Goal: Task Accomplishment & Management: Use online tool/utility

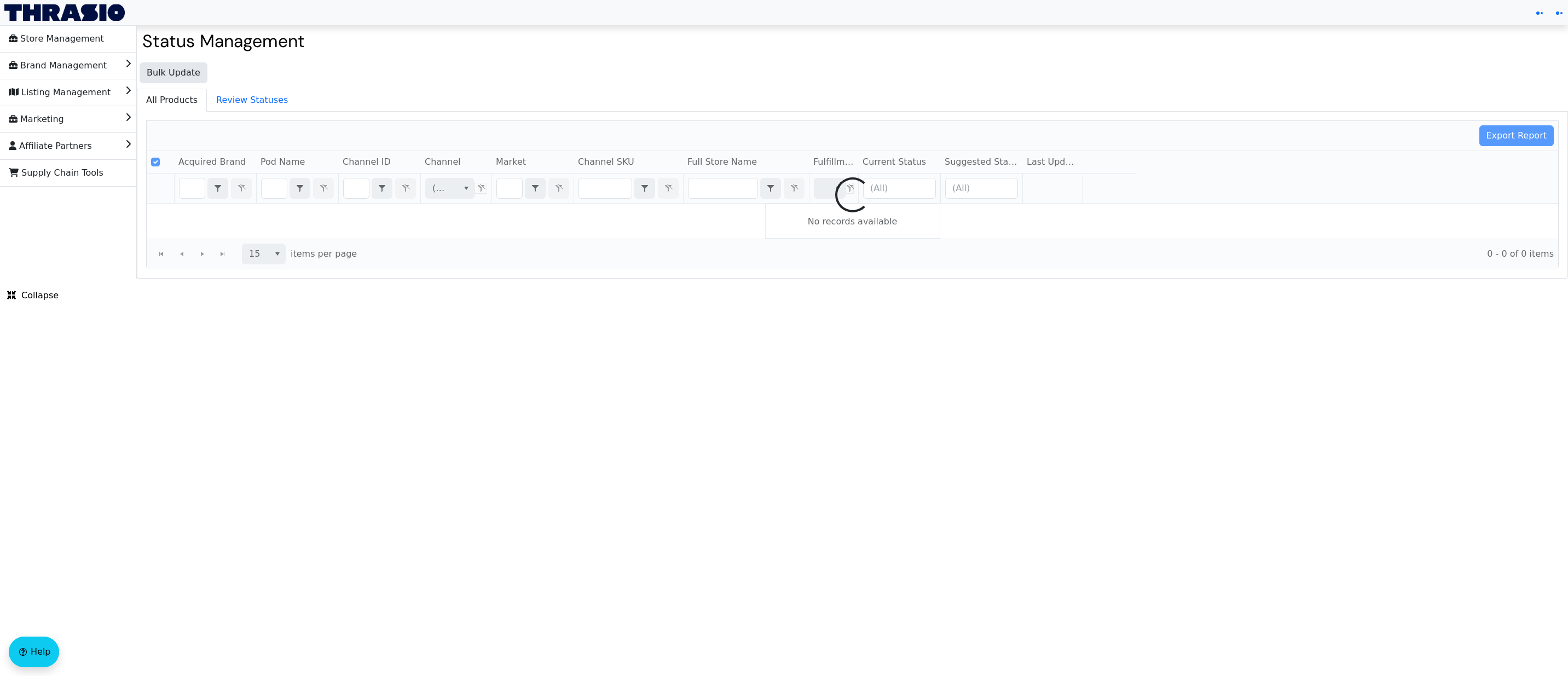
click at [606, 190] on div at bounding box center [853, 195] width 1412 height 148
click at [601, 192] on div at bounding box center [853, 195] width 1412 height 148
click at [607, 191] on div at bounding box center [853, 195] width 1412 height 148
checkbox input "false"
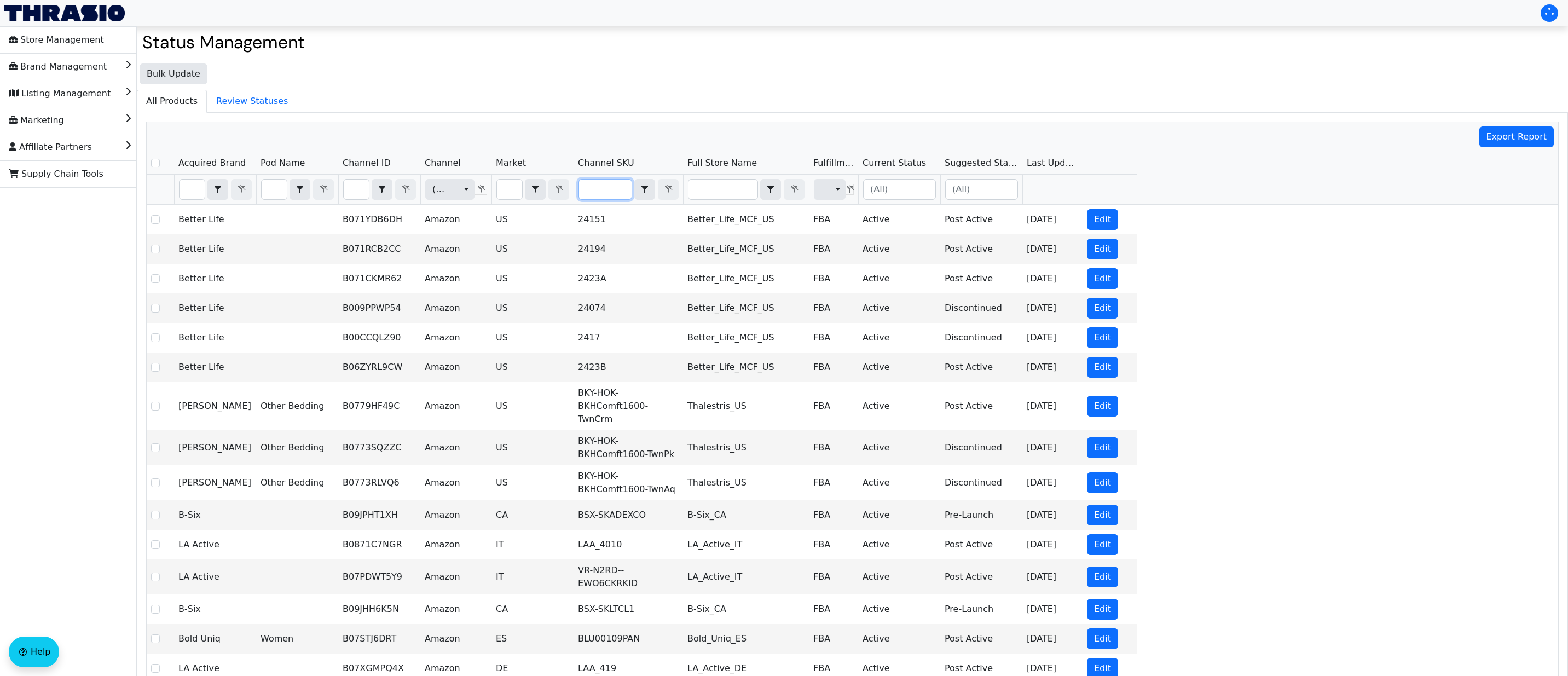
click at [596, 194] on input "Filter" at bounding box center [605, 190] width 52 height 20
type input "AOR-HOK-BSpry-6oz"
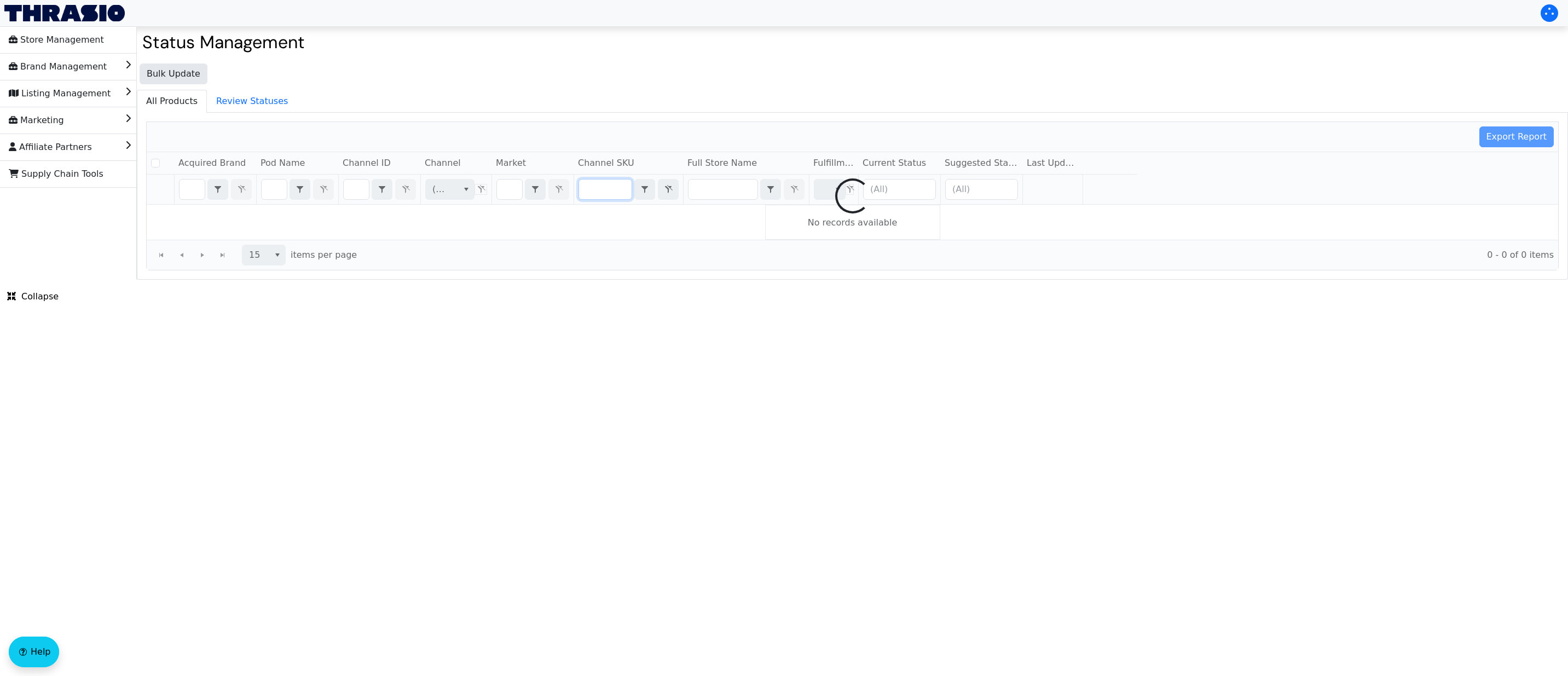
checkbox input "false"
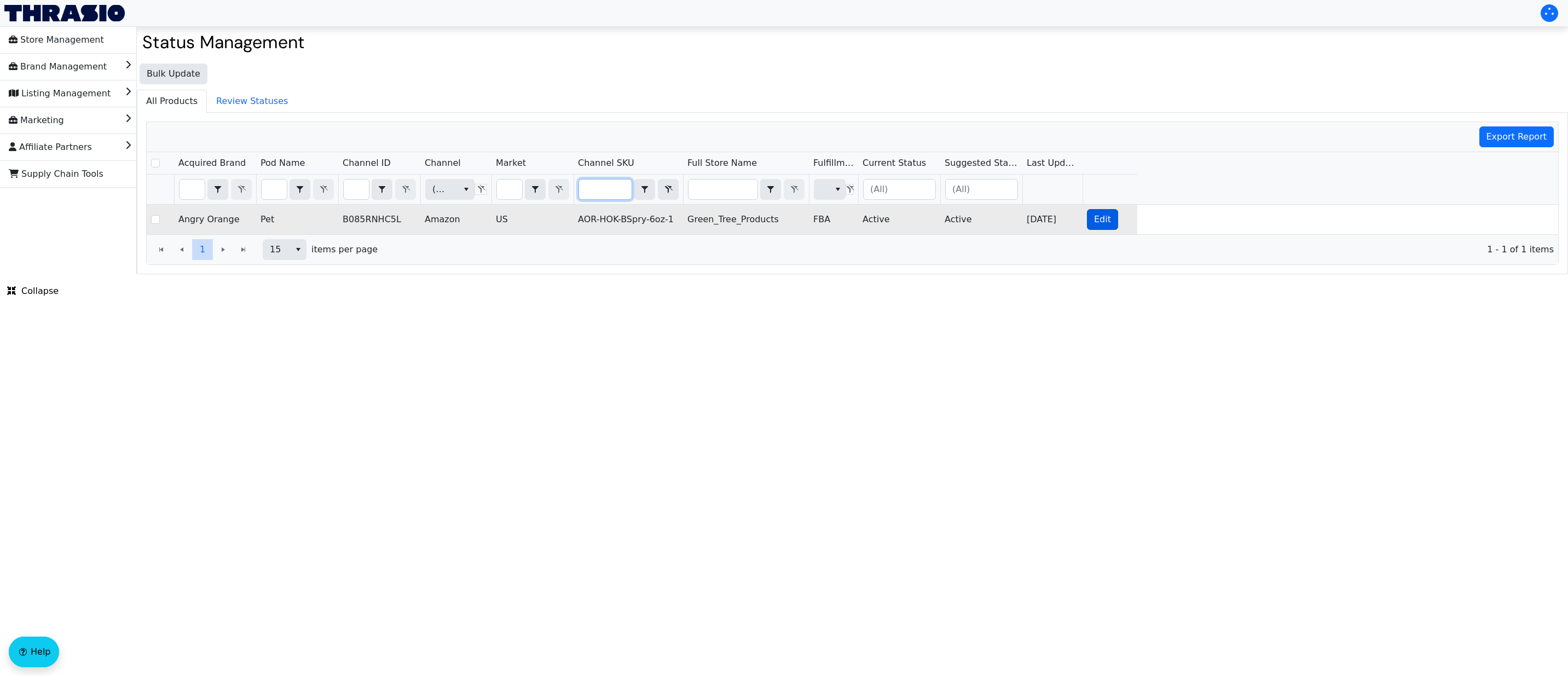
type input "AOR-HOK-BSpry-6oz"
click at [1097, 218] on span "Edit" at bounding box center [1102, 220] width 17 height 13
checkbox input "true"
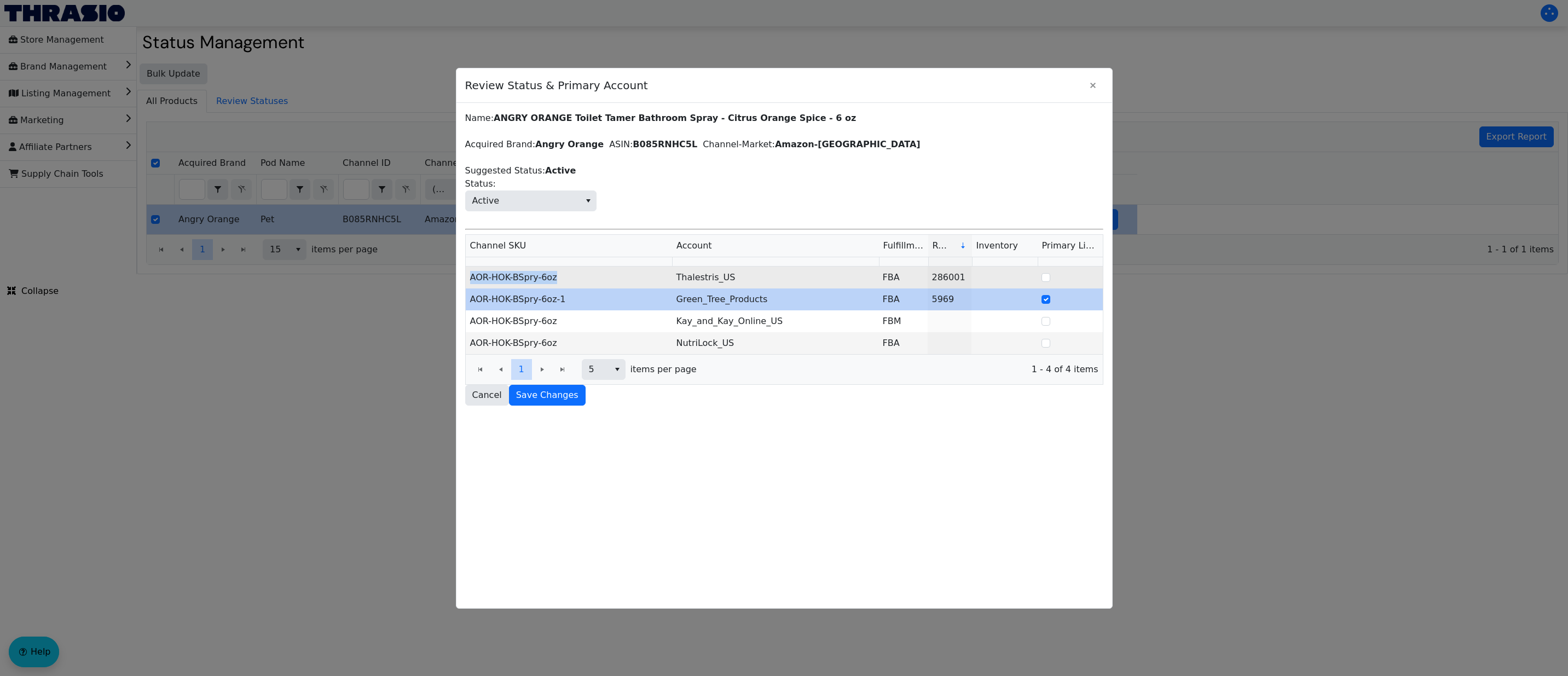
drag, startPoint x: 557, startPoint y: 279, endPoint x: 469, endPoint y: 283, distance: 88.1
click at [469, 283] on td "AOR-HOK-BSpry-6oz" at bounding box center [569, 277] width 207 height 22
copy td "AOR-HOK-BSpry-6oz"
click at [726, 279] on td "Thalestris_US" at bounding box center [775, 277] width 207 height 22
copy td "tris_US"
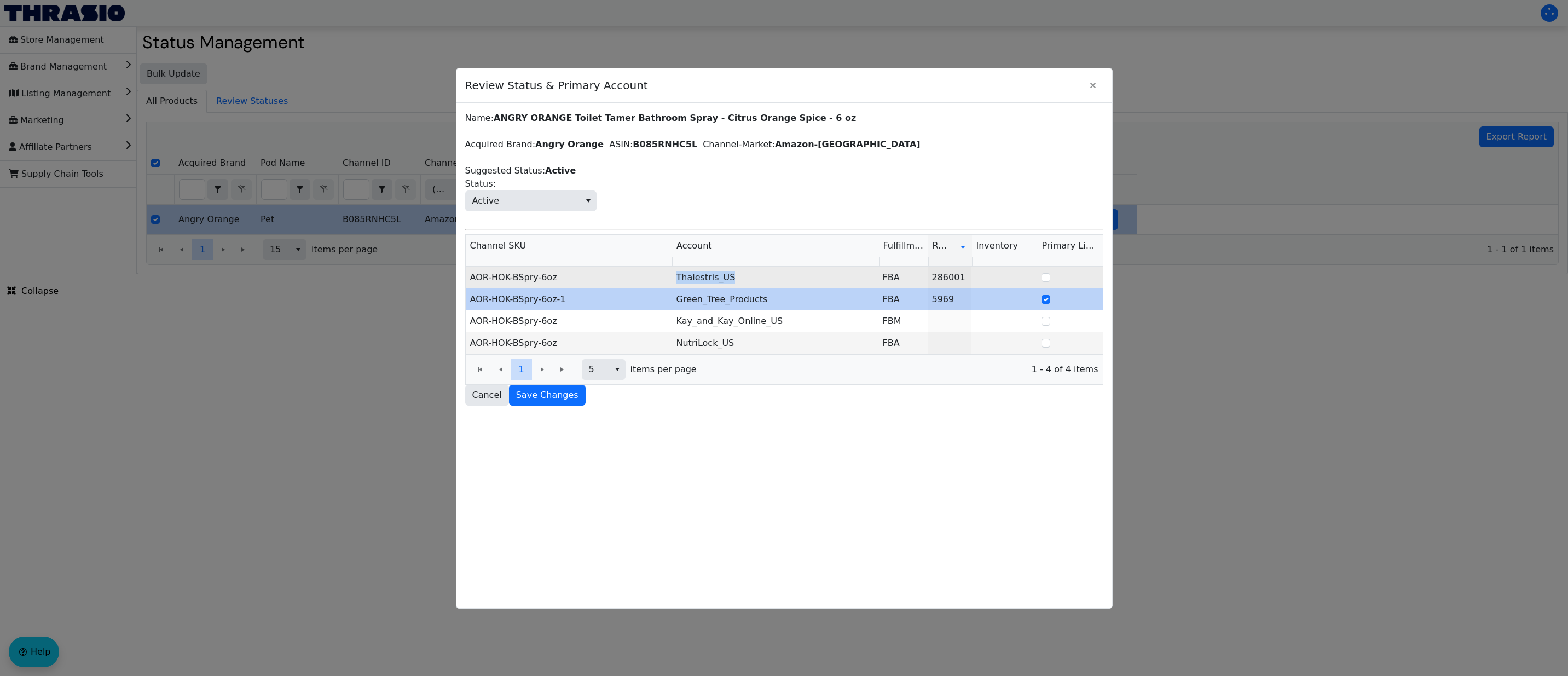
drag, startPoint x: 732, startPoint y: 279, endPoint x: 673, endPoint y: 279, distance: 59.0
click at [673, 279] on td "Thalestris_US" at bounding box center [775, 277] width 207 height 22
copy td "Thalestris_US"
click at [585, 293] on td "AOR-HOK-BSpry-6oz-1" at bounding box center [569, 299] width 207 height 22
drag, startPoint x: 560, startPoint y: 278, endPoint x: 469, endPoint y: 280, distance: 91.0
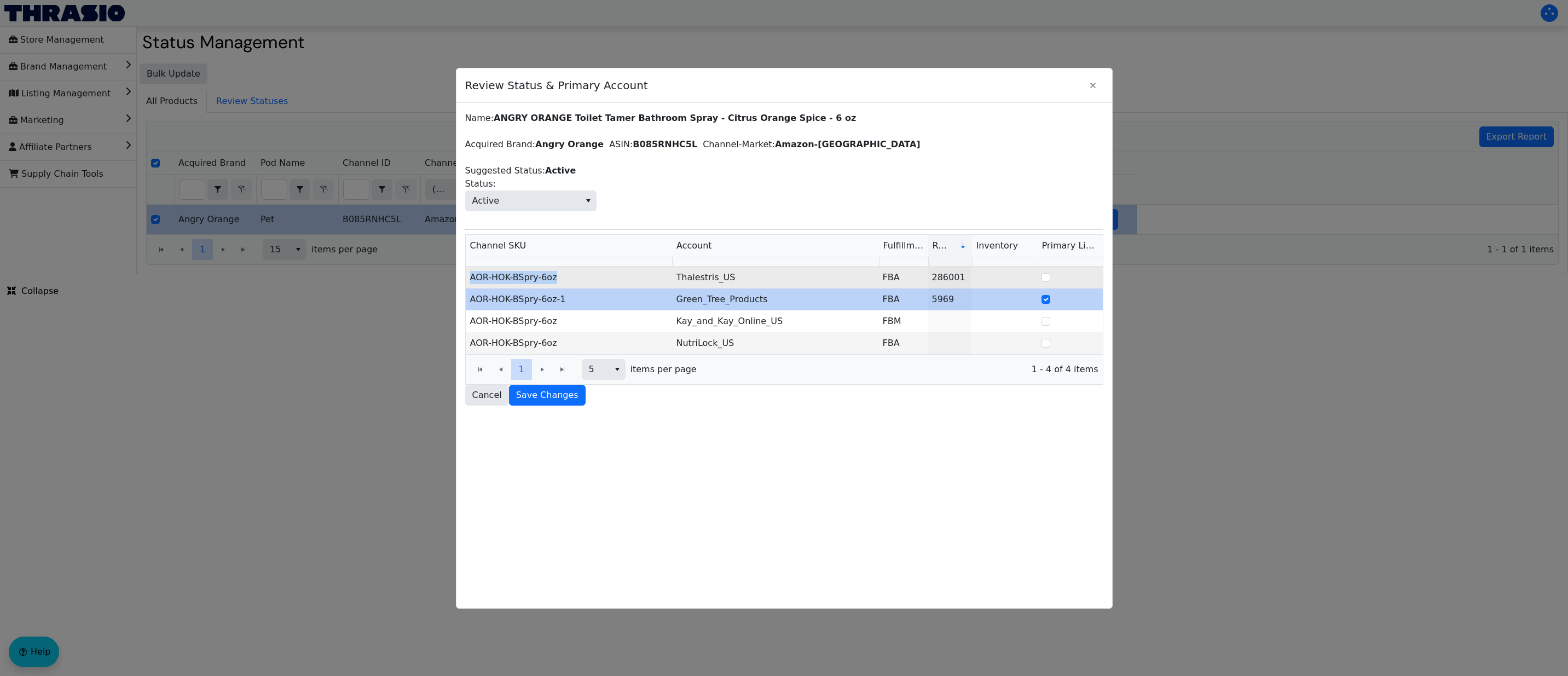
click at [469, 280] on td "AOR-HOK-BSpry-6oz" at bounding box center [569, 277] width 207 height 22
copy td "AOR-HOK-BSpry-6oz"
click at [611, 281] on td "AOR-HOK-BSpry-6oz" at bounding box center [569, 277] width 207 height 22
click at [555, 278] on td "AOR-HOK-BSpry-6oz" at bounding box center [569, 277] width 207 height 22
copy td "BSpry-6oz"
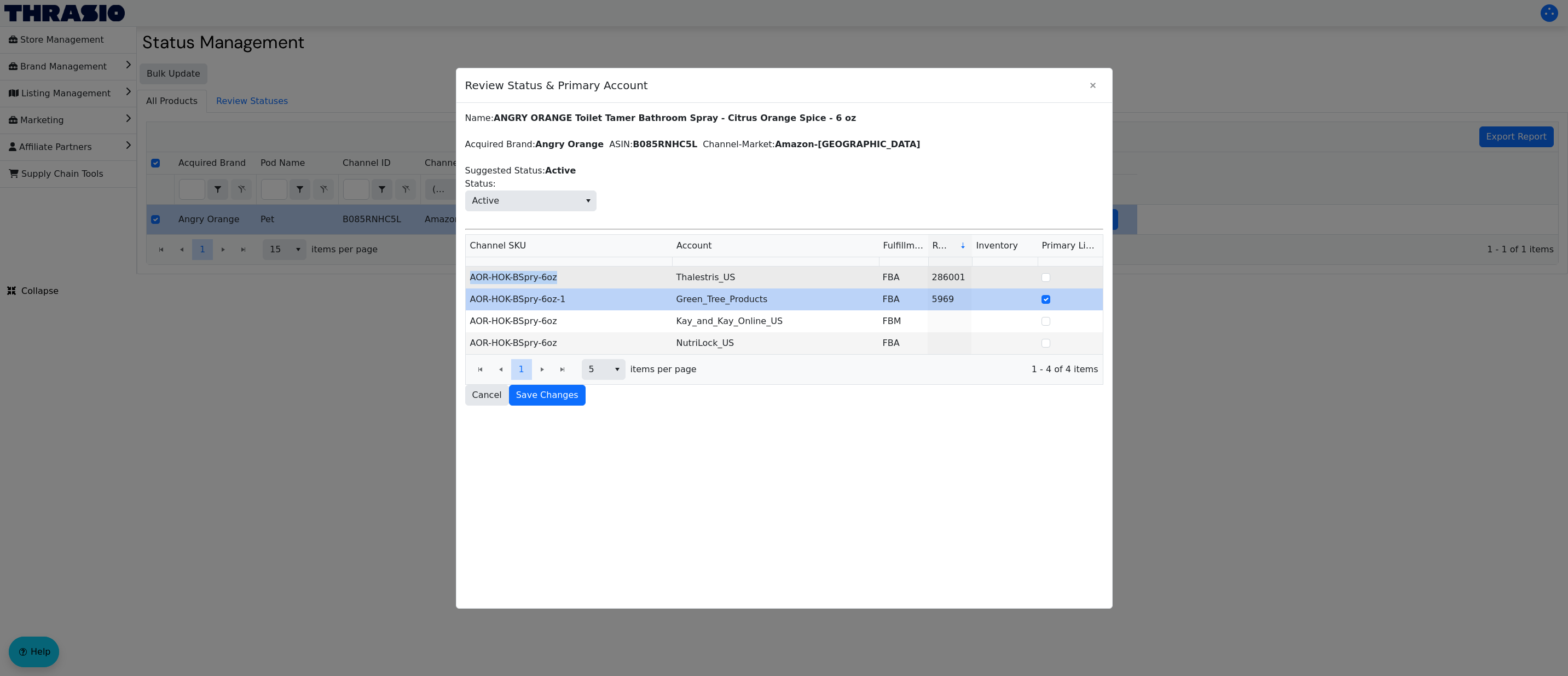
drag, startPoint x: 561, startPoint y: 278, endPoint x: 470, endPoint y: 280, distance: 91.0
click at [470, 280] on td "AOR-HOK-BSpry-6oz" at bounding box center [569, 277] width 207 height 22
copy td "AOR-HOK-BSpry-6oz"
click at [566, 284] on td "AOR-HOK-BSpry-6oz" at bounding box center [569, 277] width 207 height 22
drag, startPoint x: 566, startPoint y: 280, endPoint x: 467, endPoint y: 280, distance: 99.0
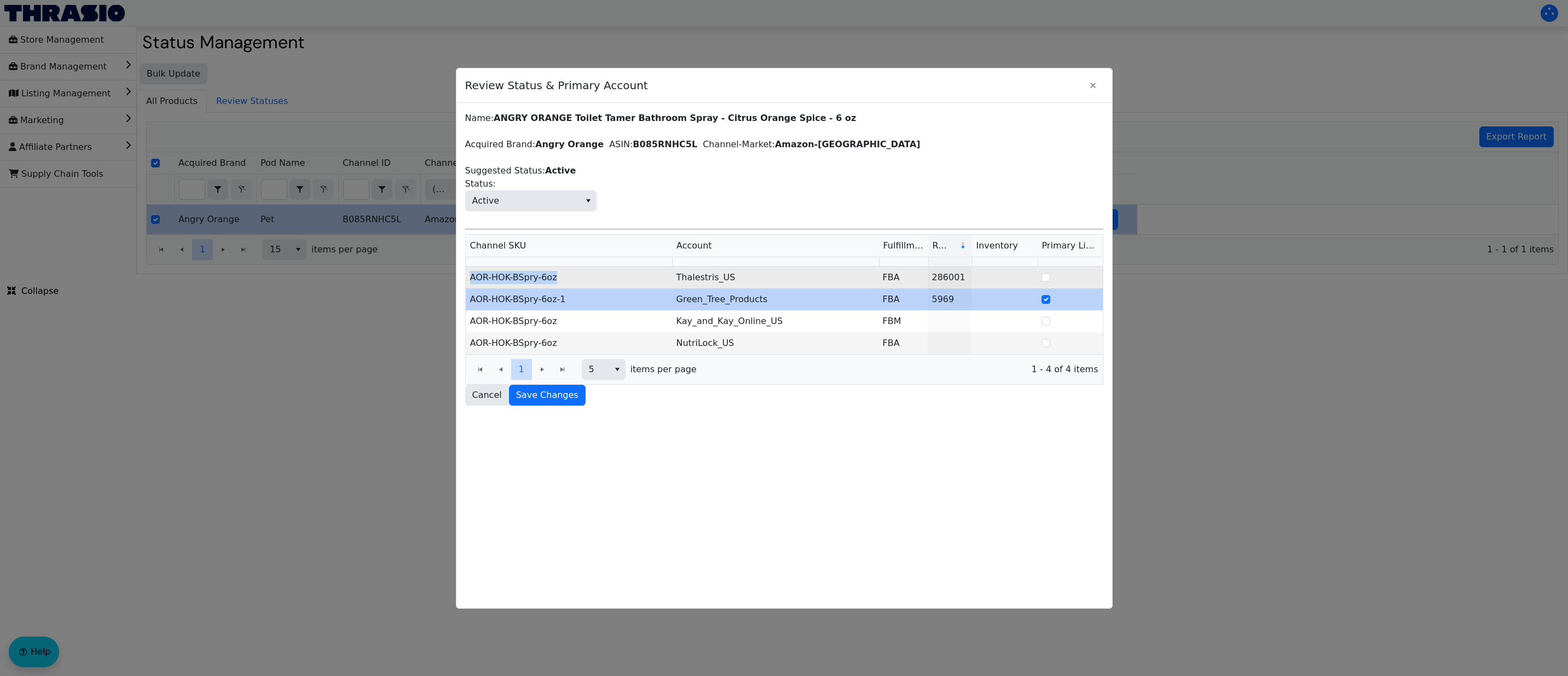
click at [467, 280] on td "AOR-HOK-BSpry-6oz" at bounding box center [569, 277] width 207 height 22
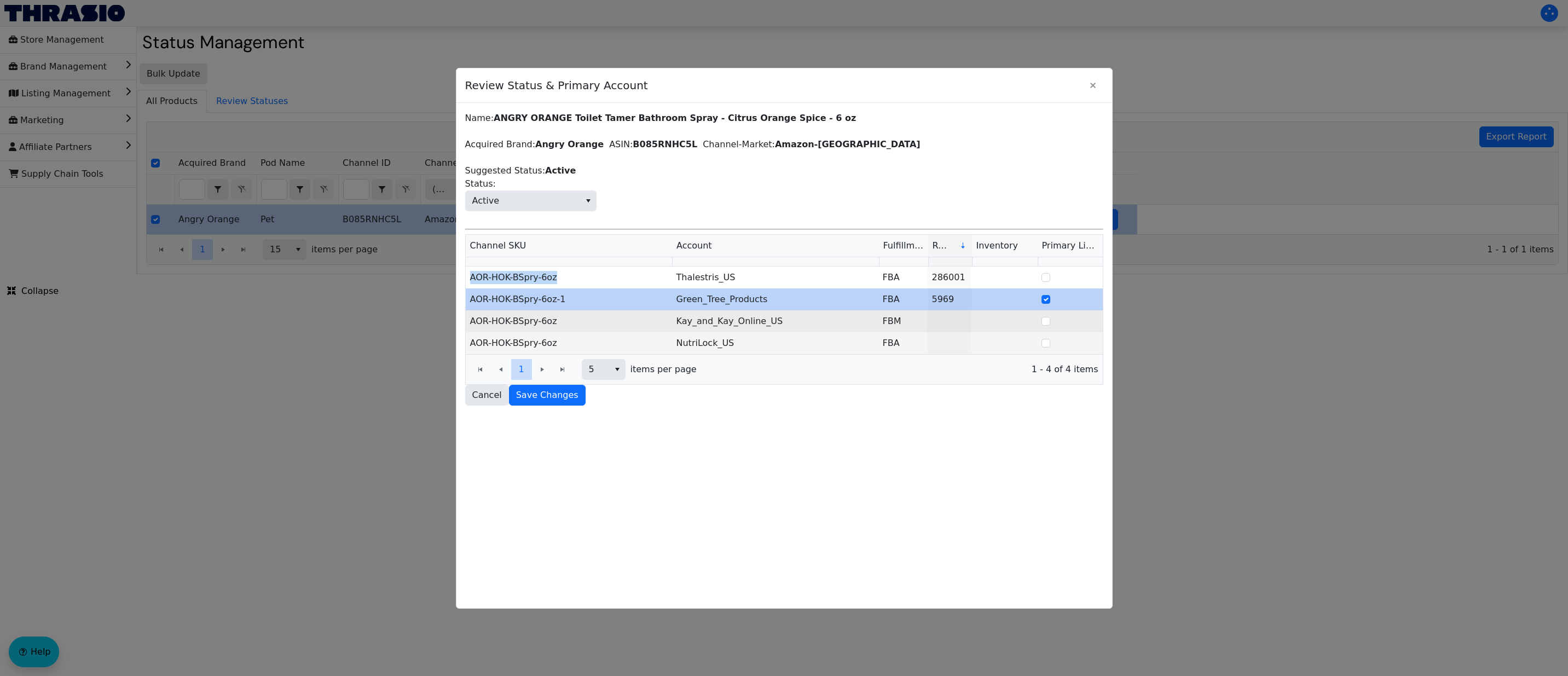
copy td "AOR-HOK-BSpry-6oz"
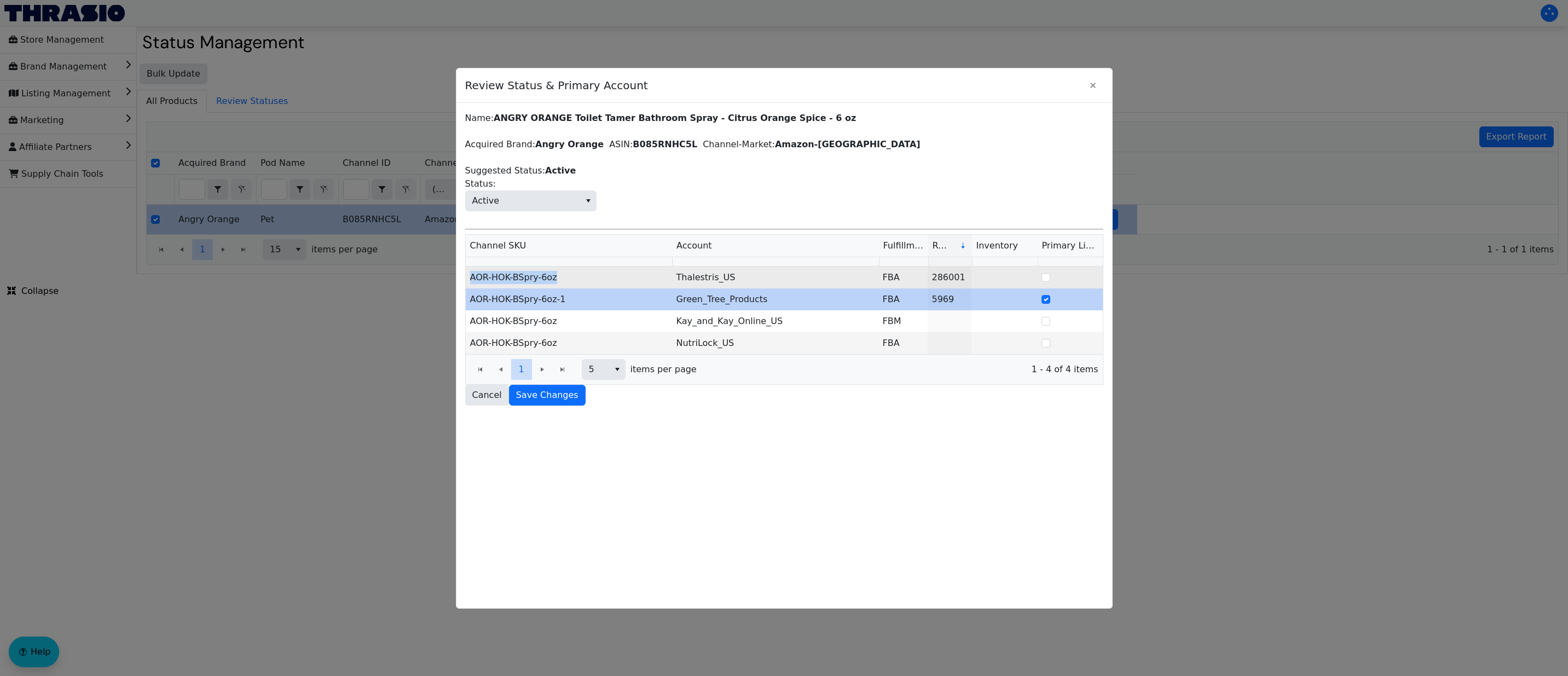
click at [574, 283] on td "AOR-HOK-BSpry-6oz" at bounding box center [569, 277] width 207 height 22
drag, startPoint x: 560, startPoint y: 280, endPoint x: 470, endPoint y: 281, distance: 90.0
click at [470, 281] on td "AOR-HOK-BSpry-6oz" at bounding box center [569, 277] width 207 height 22
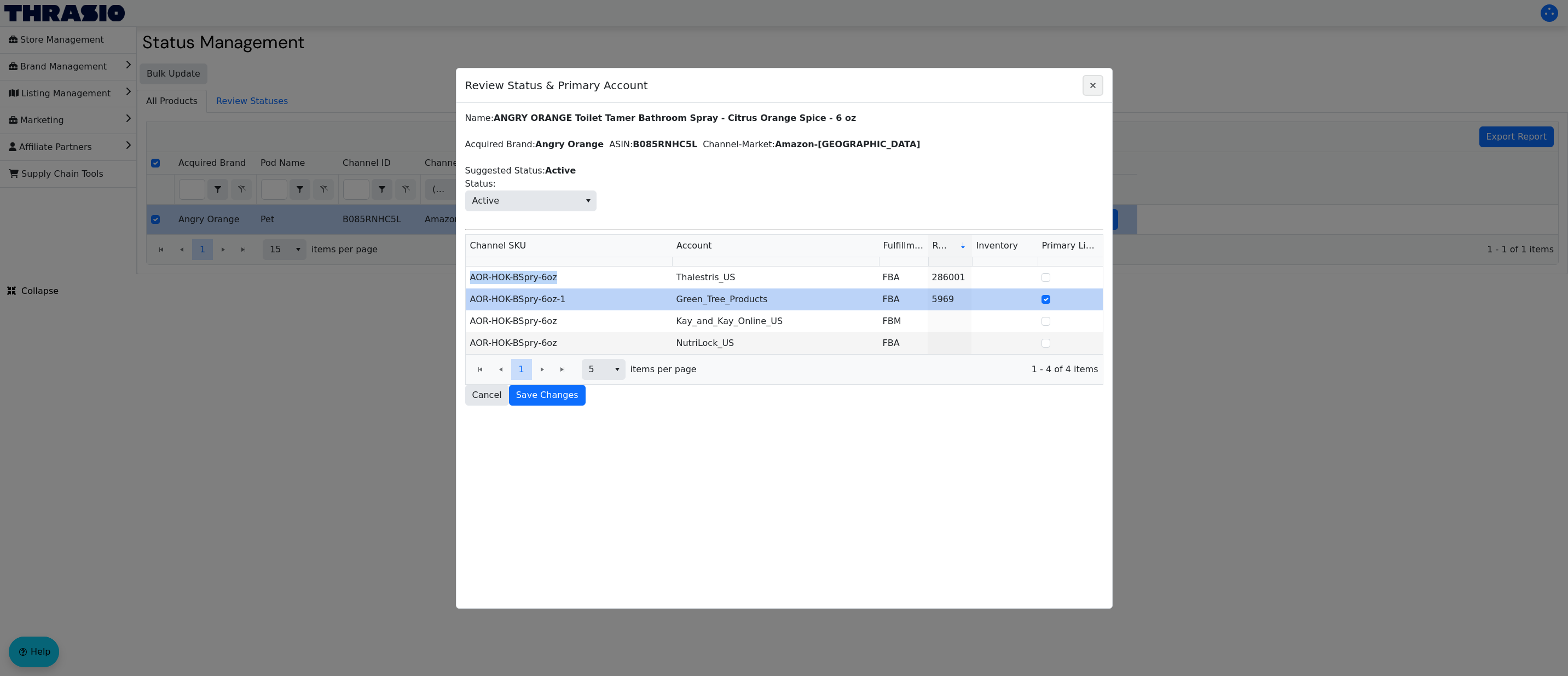
click at [1092, 81] on icon "Close" at bounding box center [1093, 85] width 13 height 9
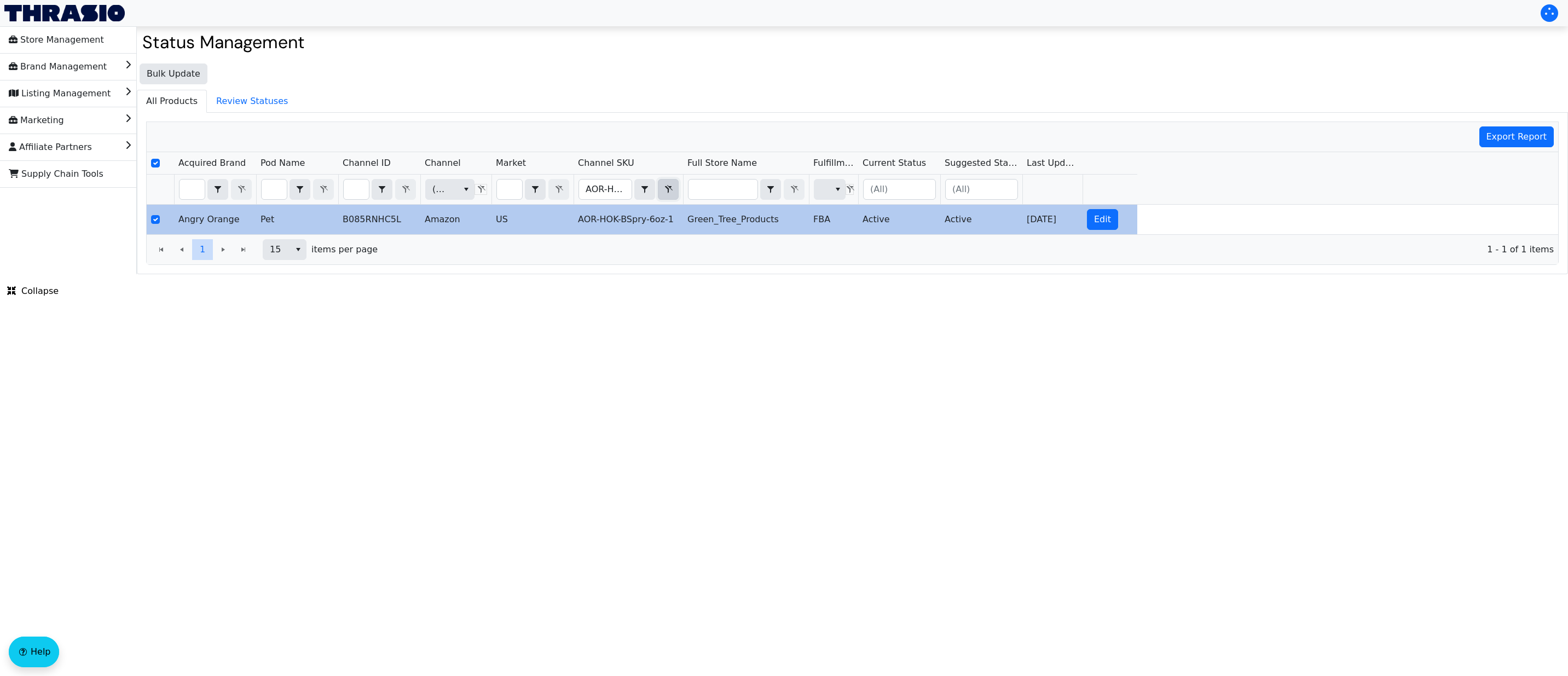
click at [666, 188] on icon "Filter" at bounding box center [668, 189] width 7 height 8
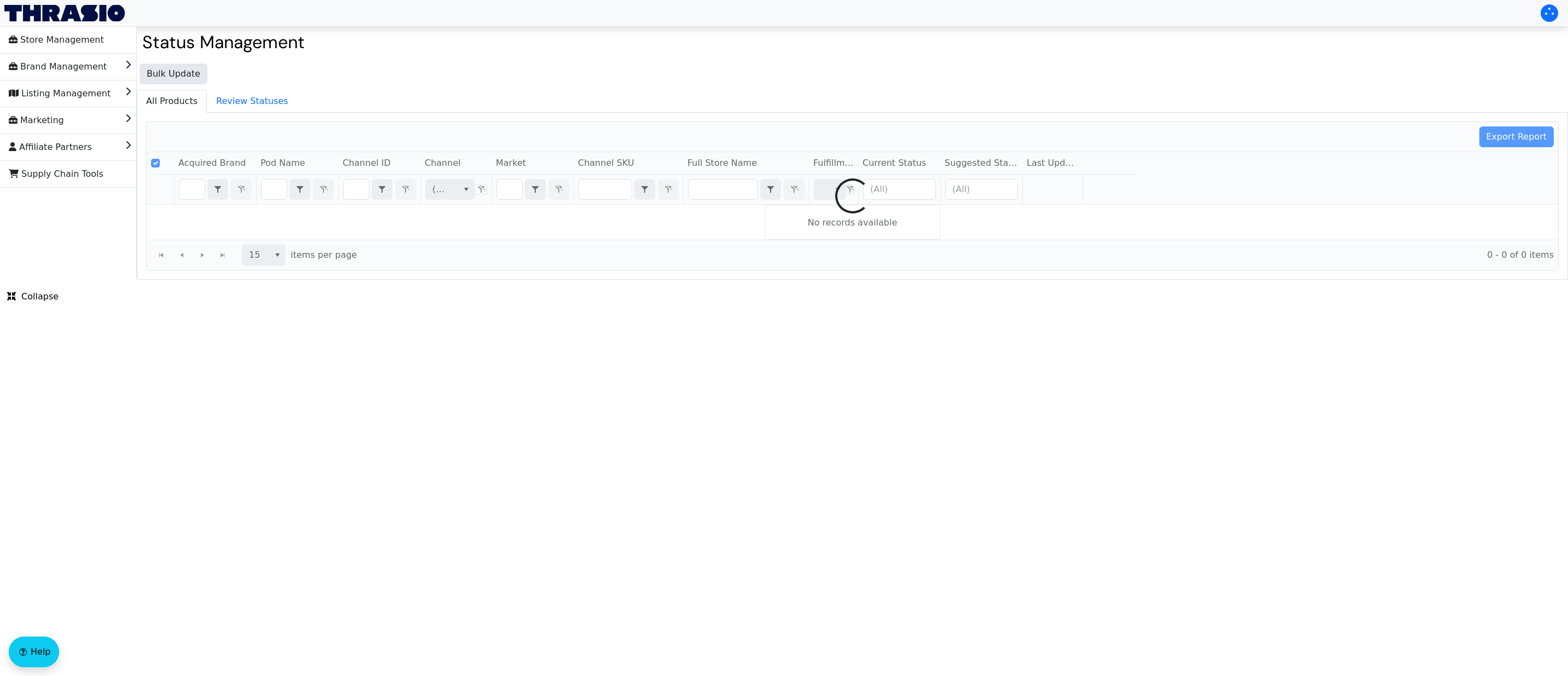
click at [603, 193] on div at bounding box center [853, 195] width 1412 height 148
checkbox input "false"
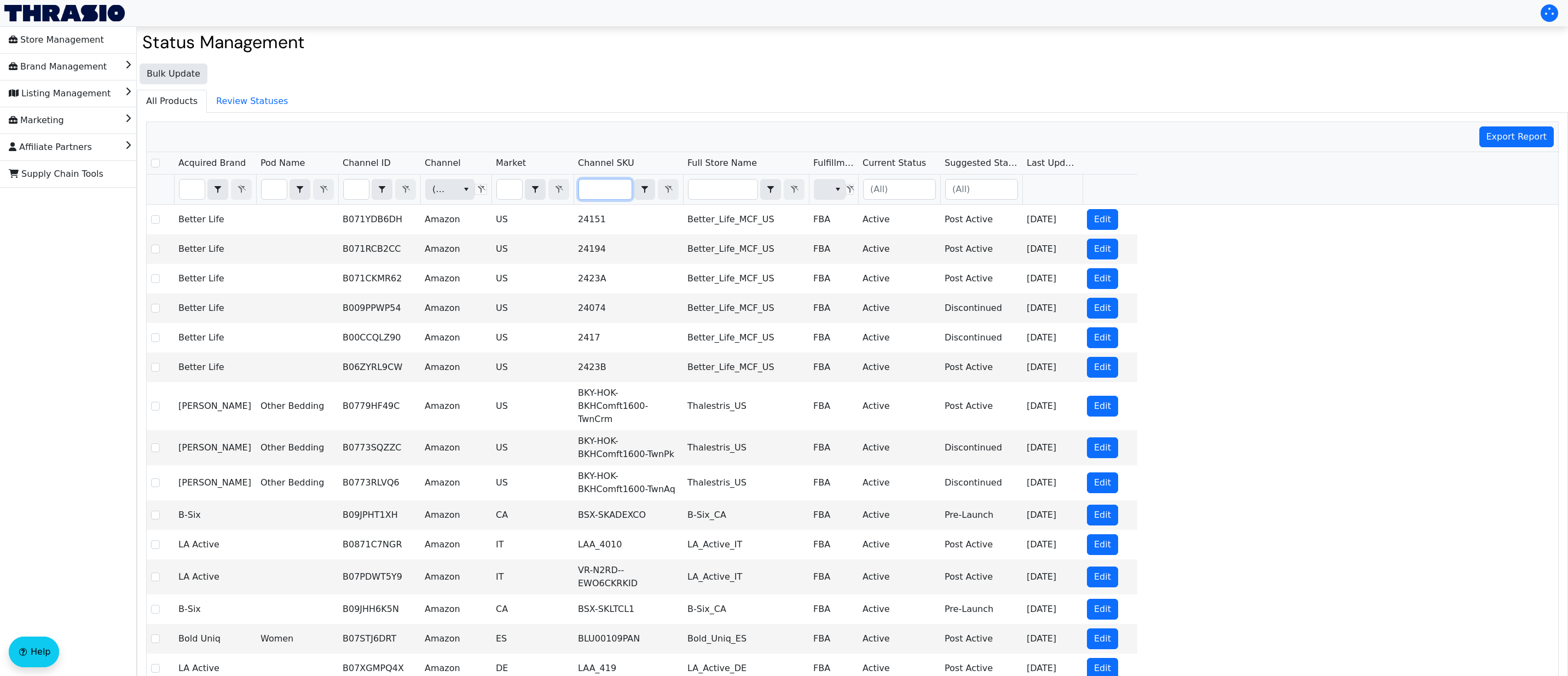
click at [607, 193] on input "Filter" at bounding box center [605, 190] width 52 height 20
type input "AOR-HOK-BSpry-6oz"
checkbox input "true"
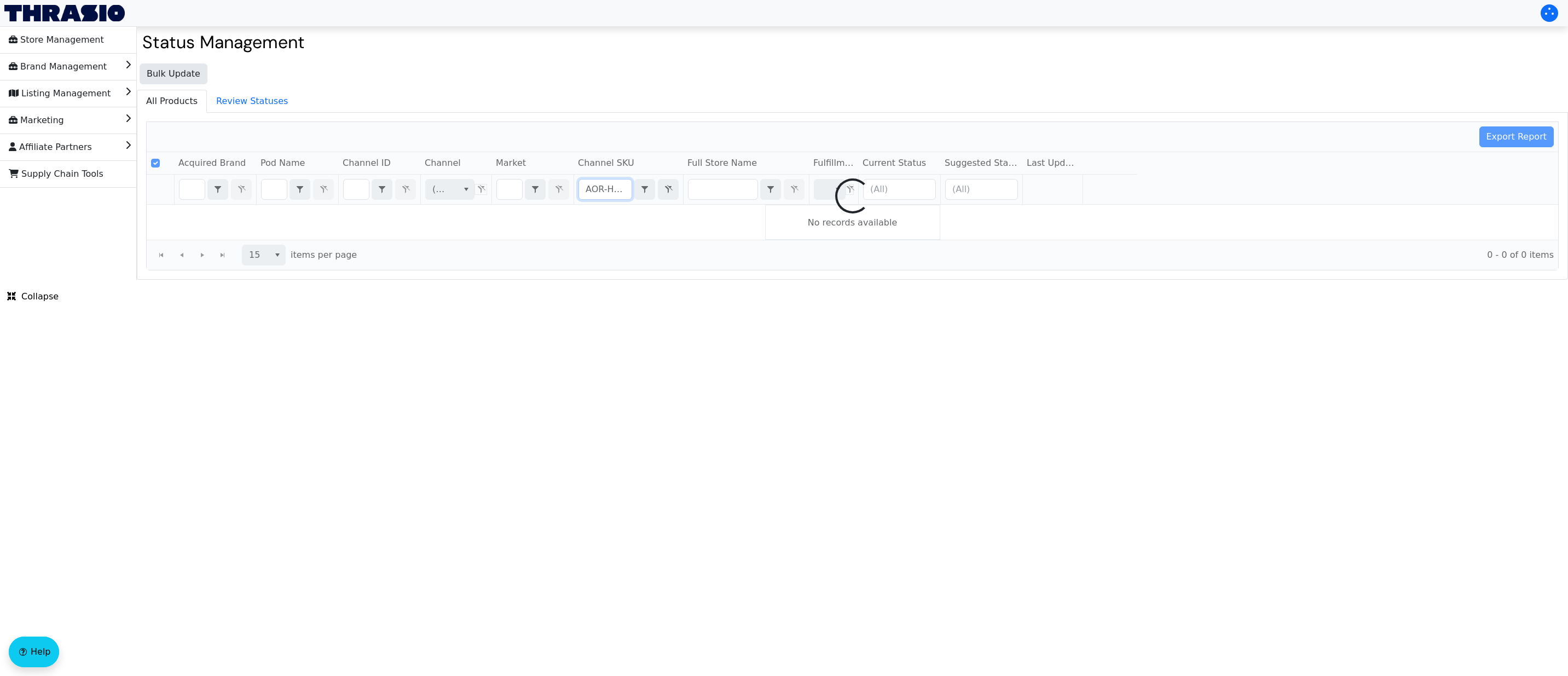
scroll to position [0, 46]
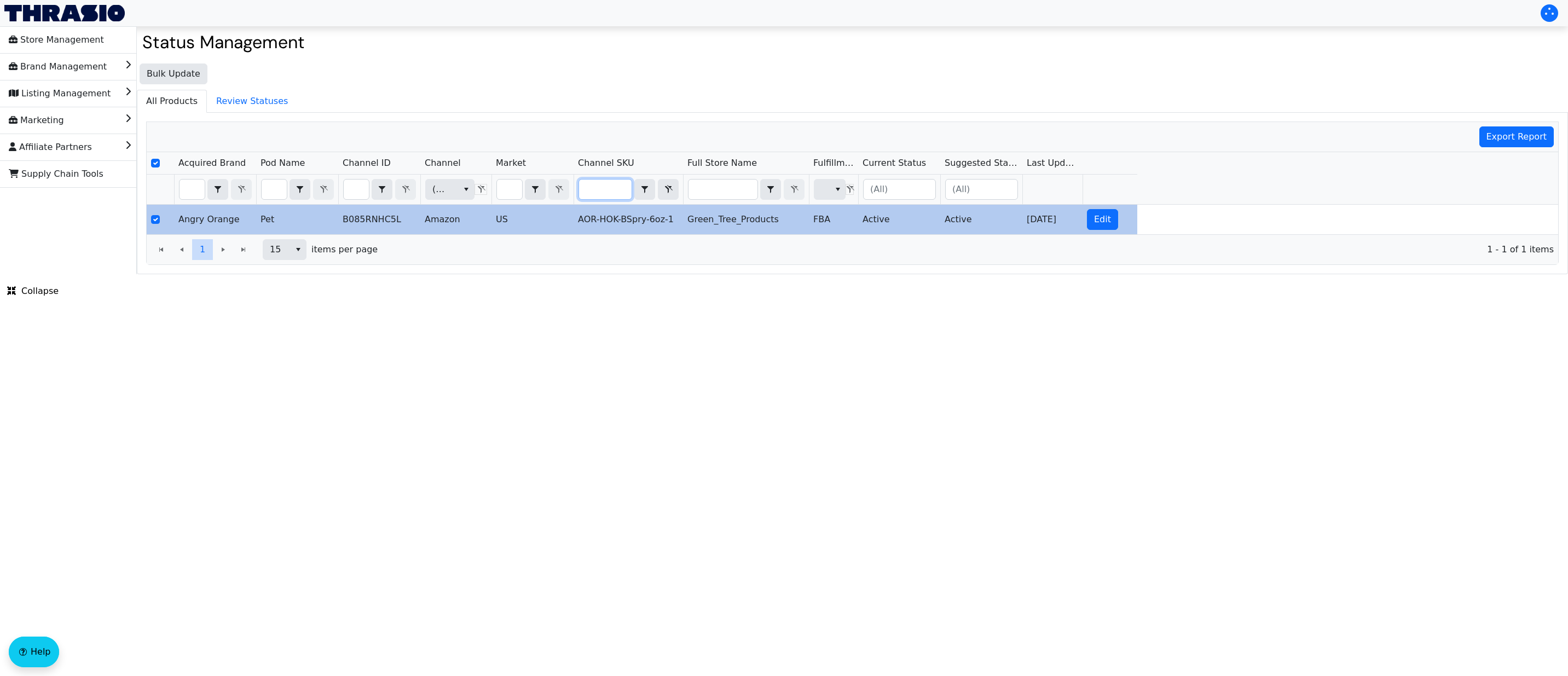
type input "AOR-HOK-BSpry-6oz"
drag, startPoint x: 451, startPoint y: 220, endPoint x: 421, endPoint y: 223, distance: 30.1
click at [421, 223] on td "Amazon" at bounding box center [456, 220] width 71 height 29
click at [1102, 218] on span "Edit" at bounding box center [1102, 220] width 17 height 13
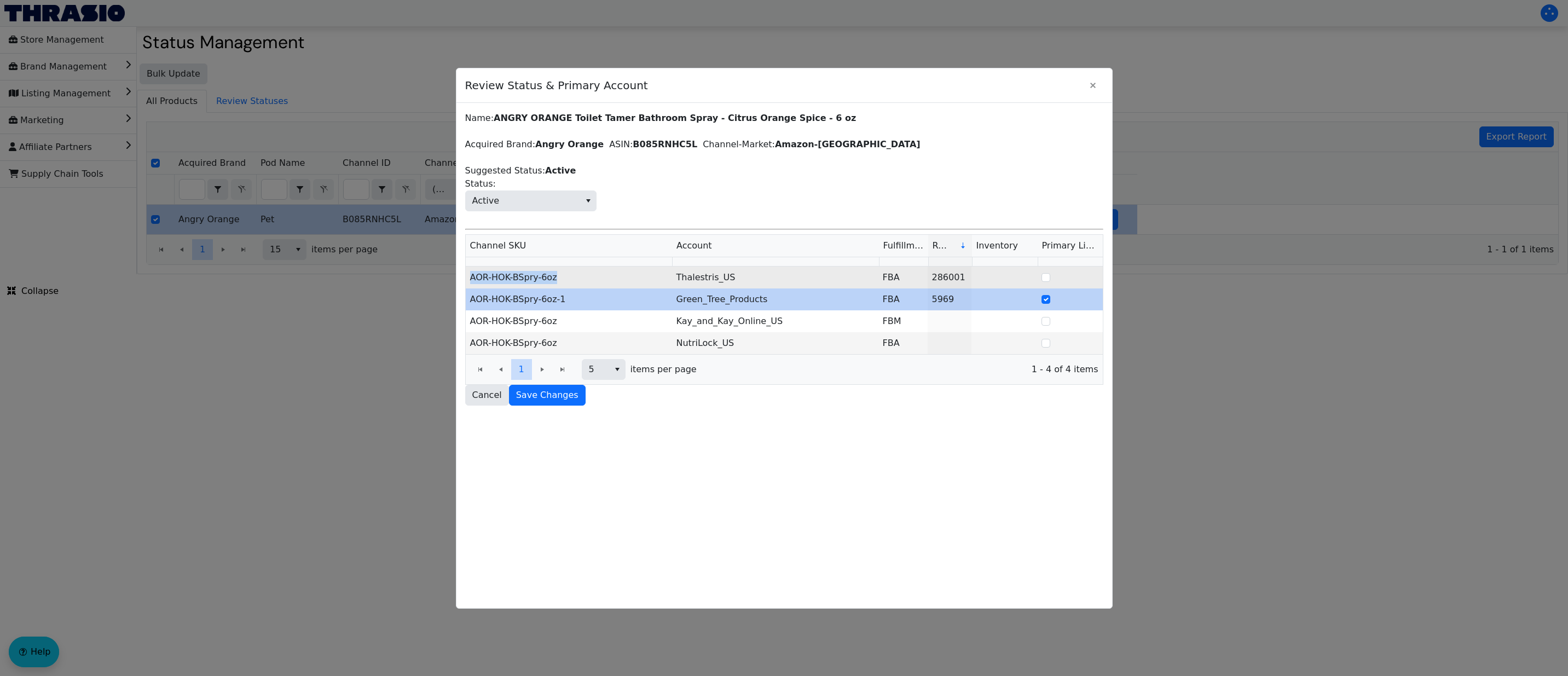
drag, startPoint x: 563, startPoint y: 279, endPoint x: 470, endPoint y: 280, distance: 93.0
click at [470, 280] on td "AOR-HOK-BSpry-6oz" at bounding box center [569, 277] width 207 height 22
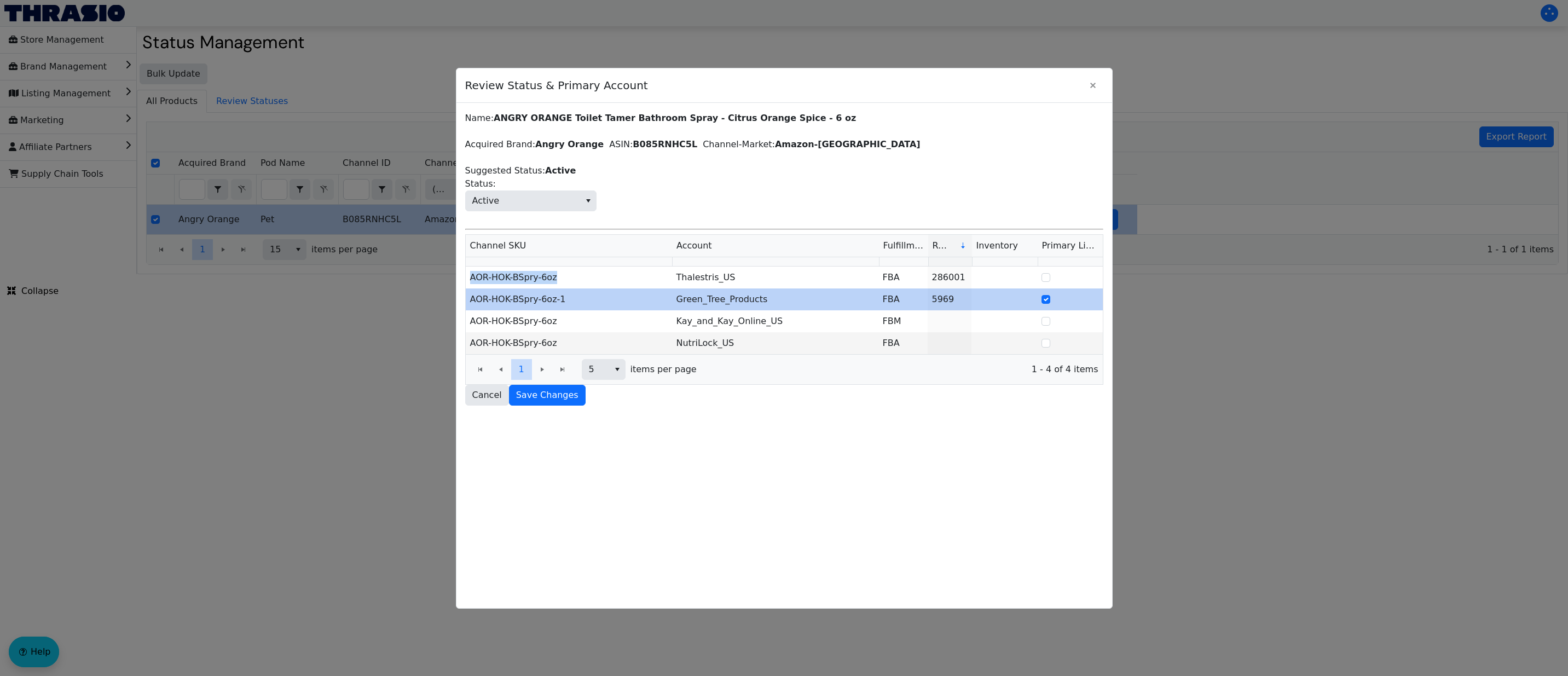
copy td "AOR-HOK-BSpry-6oz"
drag, startPoint x: 953, startPoint y: 275, endPoint x: 488, endPoint y: 293, distance: 465.3
click at [488, 293] on tbody "AOR-HOK-BSpry-6oz Thalestris_US FBA 286001 AOR-HOK-BSpry-6oz-1 Green_Tree_Produ…" at bounding box center [784, 310] width 637 height 87
copy tr "01"
click at [759, 387] on div "Cancel Save Changes" at bounding box center [784, 395] width 638 height 20
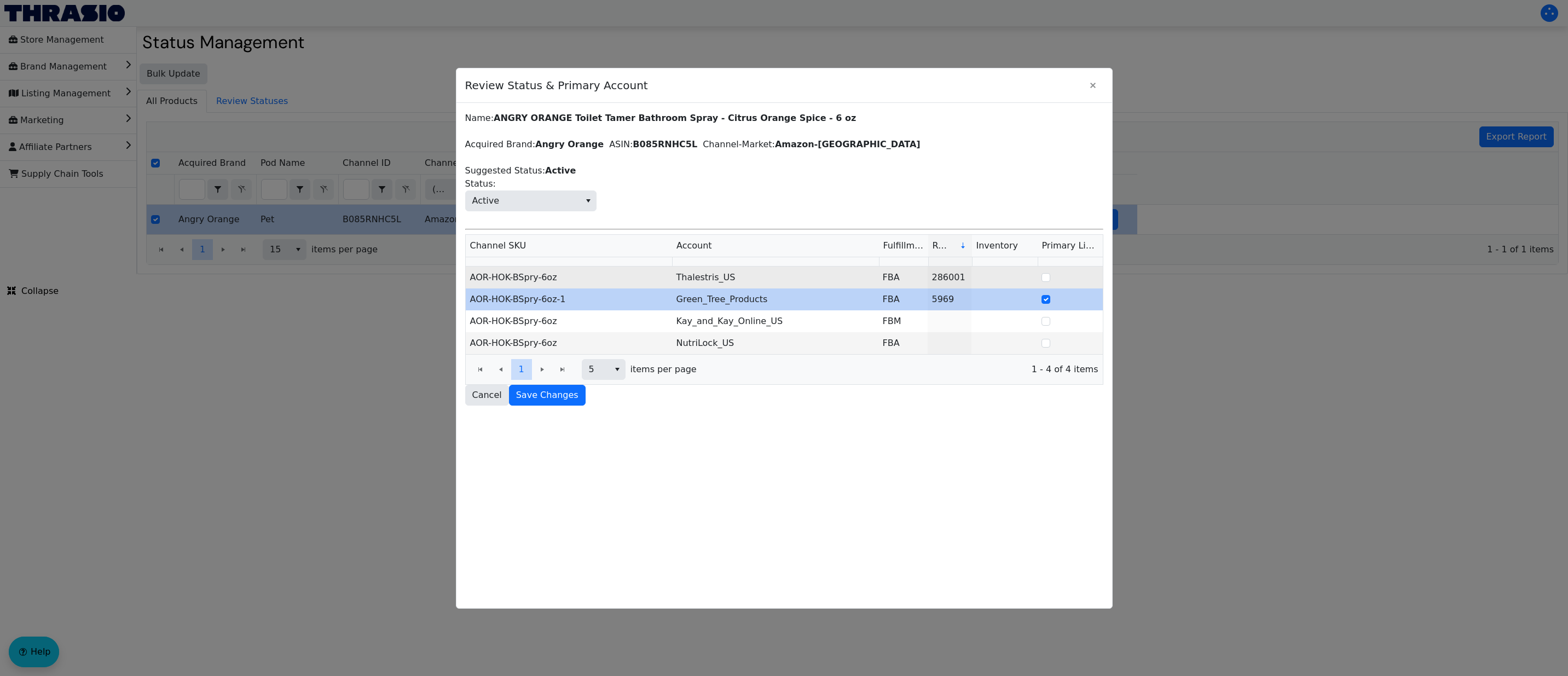
click at [734, 280] on td "Thalestris_US" at bounding box center [775, 277] width 207 height 22
drag, startPoint x: 734, startPoint y: 280, endPoint x: 666, endPoint y: 278, distance: 68.0
click at [666, 278] on tr "AOR-HOK-BSpry-6oz Thalestris_US FBA 286001" at bounding box center [784, 277] width 637 height 22
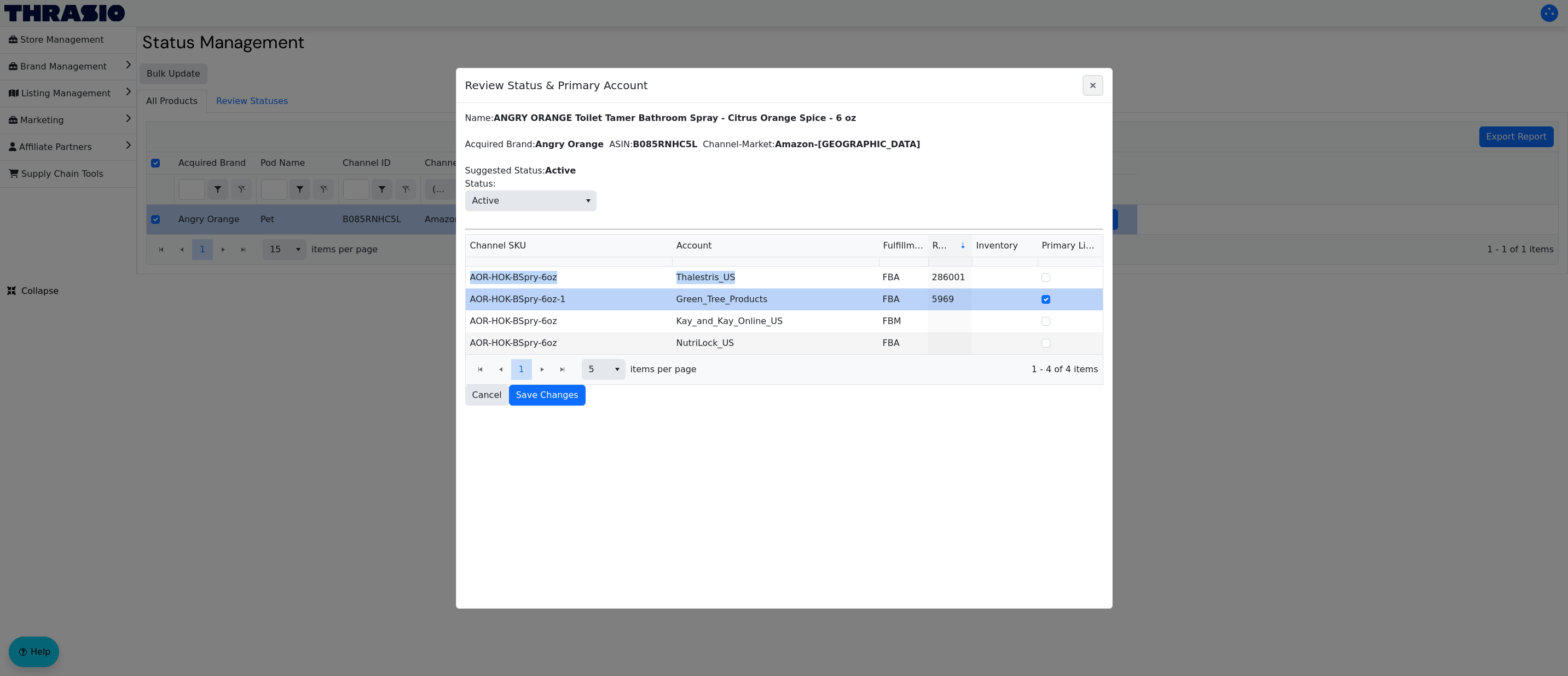
click at [1096, 84] on icon "Close" at bounding box center [1093, 85] width 13 height 9
